Goal: Complete application form

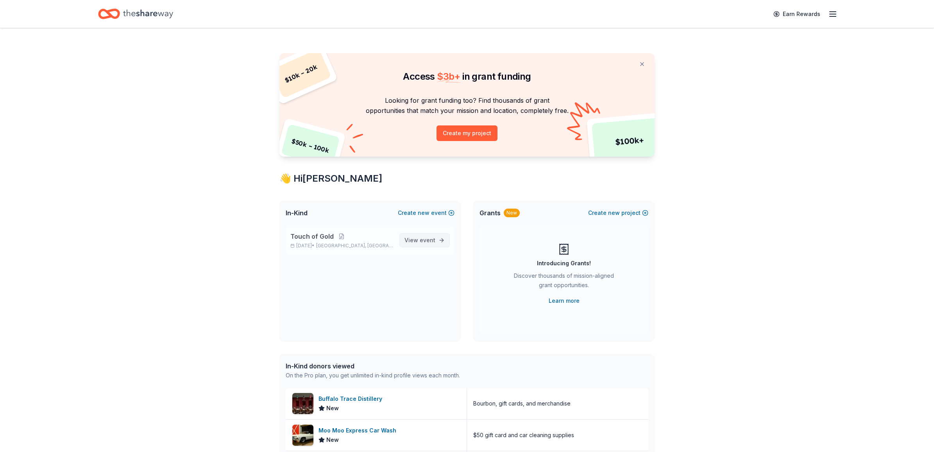
click at [425, 238] on span "event" at bounding box center [428, 240] width 16 height 7
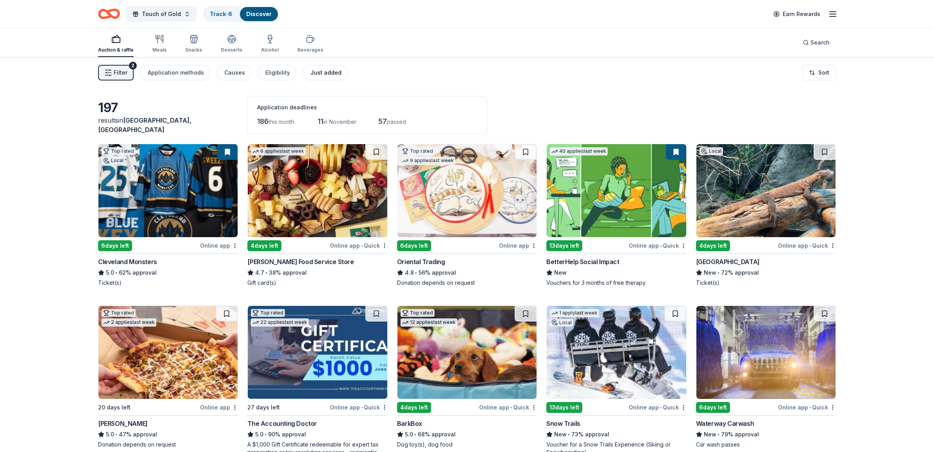
click at [314, 74] on div "Just added" at bounding box center [325, 72] width 31 height 9
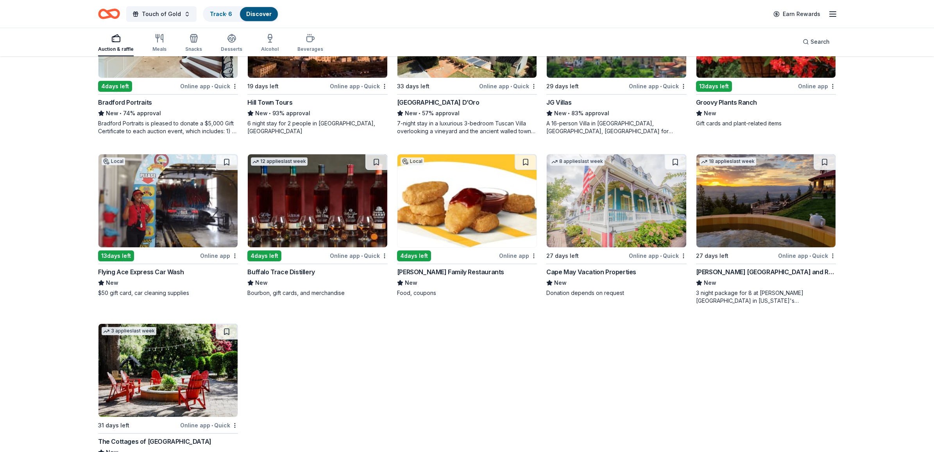
scroll to position [322, 0]
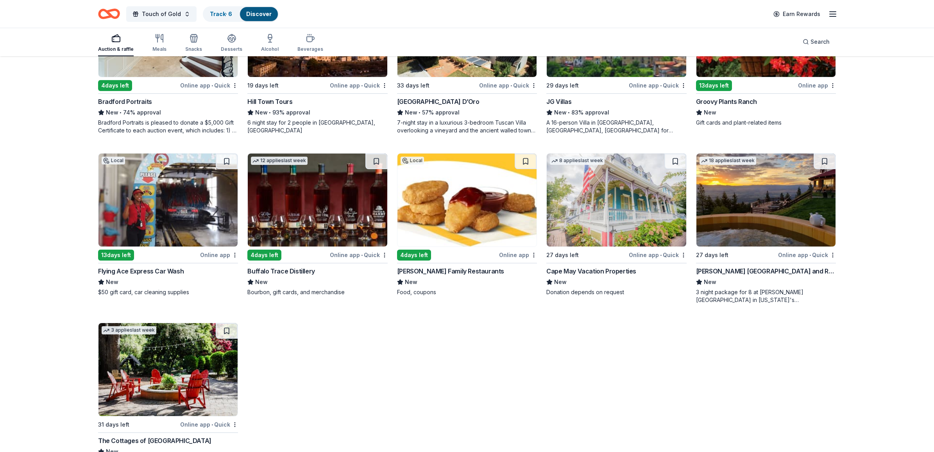
click at [129, 231] on img at bounding box center [168, 200] width 139 height 93
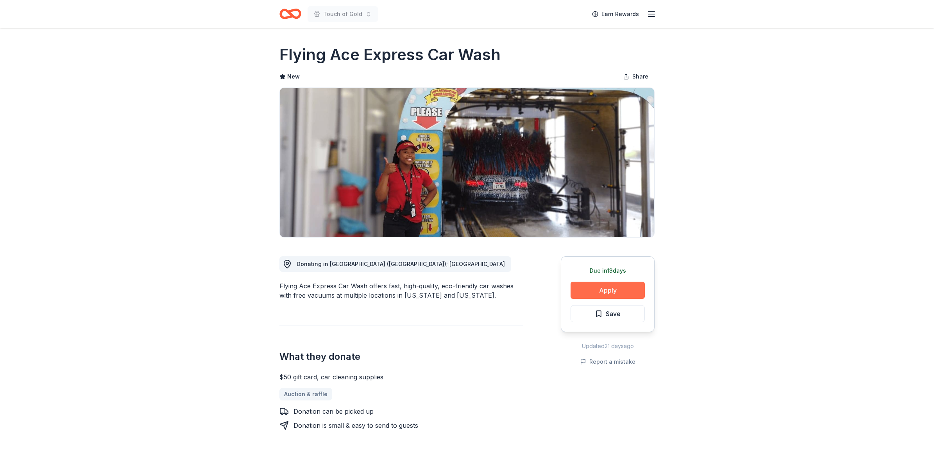
click at [603, 286] on button "Apply" at bounding box center [608, 290] width 74 height 17
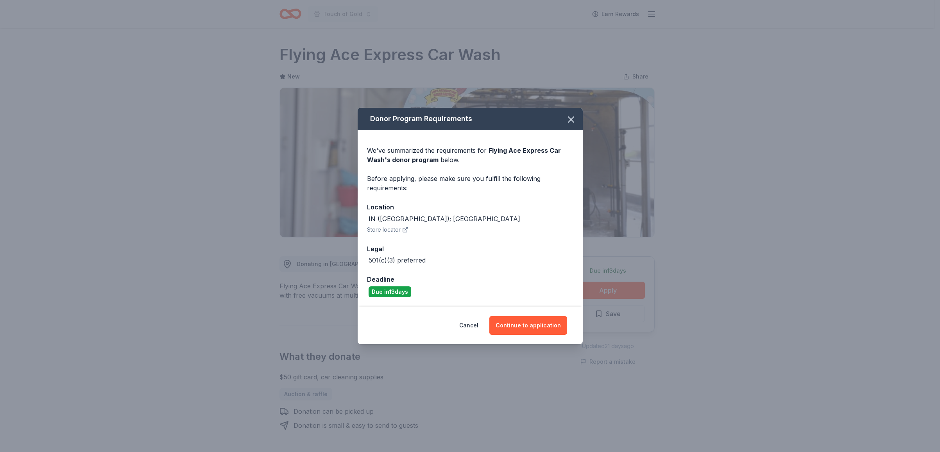
click at [387, 231] on button "Store locator" at bounding box center [387, 229] width 41 height 9
click at [514, 329] on button "Continue to application" at bounding box center [528, 325] width 78 height 19
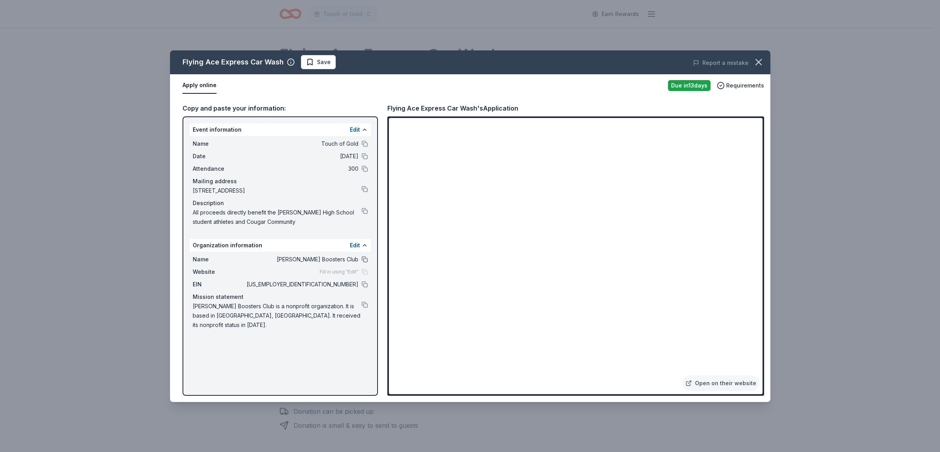
click at [362, 260] on button at bounding box center [365, 259] width 6 height 6
click at [760, 61] on icon "button" at bounding box center [758, 62] width 11 height 11
